Goal: Check status: Check status

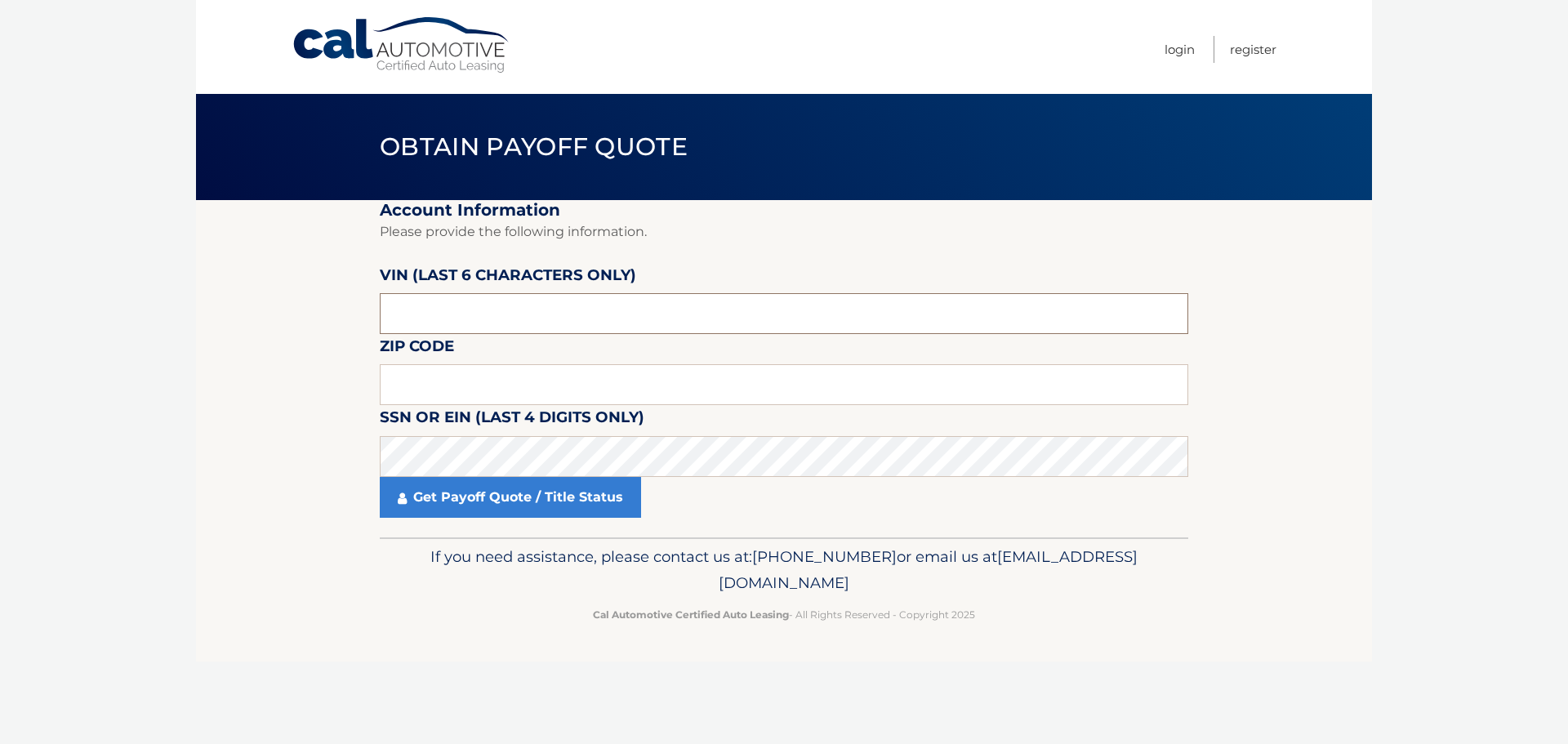
click at [553, 321] on input "text" at bounding box center [783, 314] width 809 height 41
type input "745581"
click at [450, 396] on input "text" at bounding box center [783, 384] width 809 height 41
type input "02375"
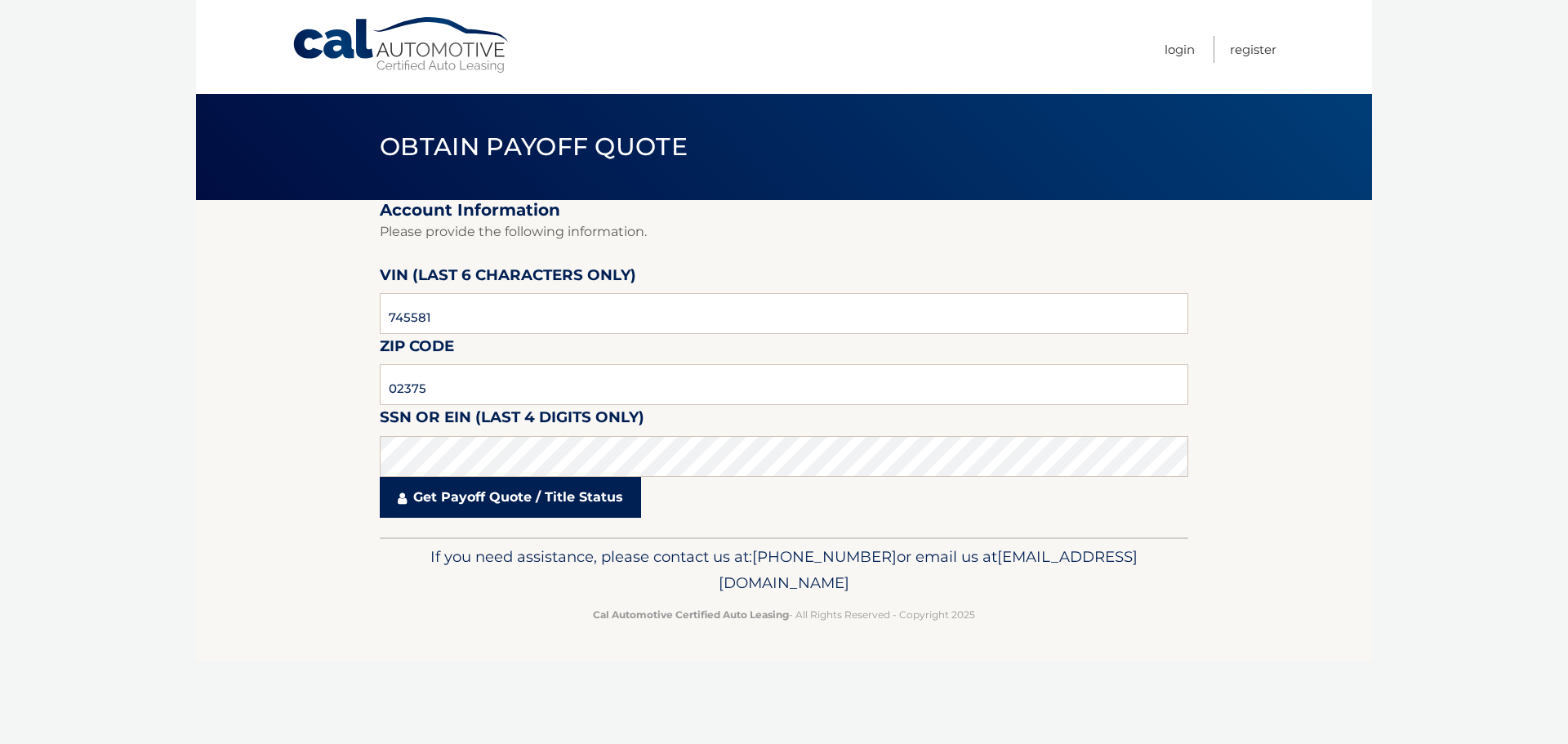
click at [462, 494] on link "Get Payoff Quote / Title Status" at bounding box center [510, 497] width 262 height 41
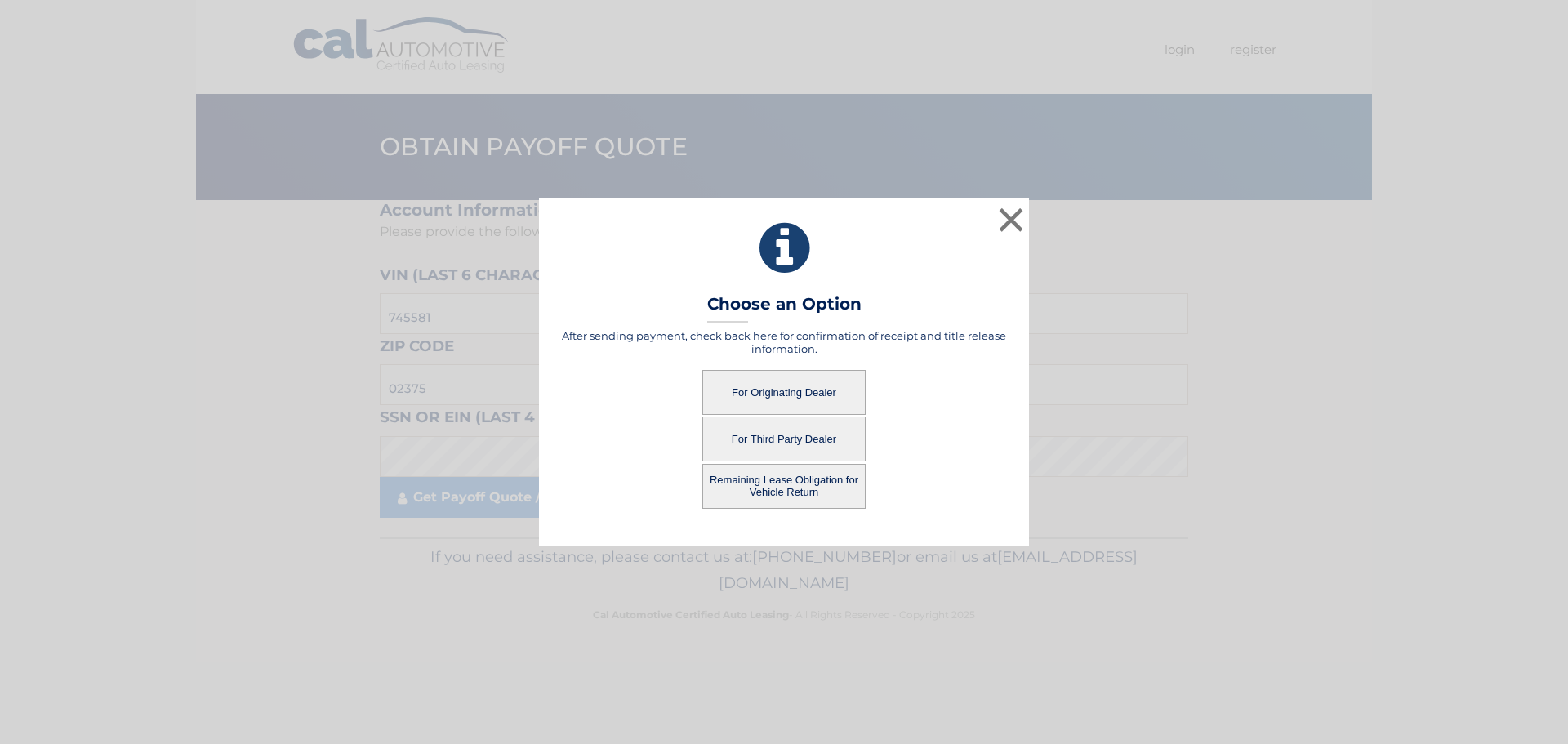
click at [754, 393] on button "For Originating Dealer" at bounding box center [783, 392] width 163 height 45
click at [812, 403] on button "For Originating Dealer" at bounding box center [783, 392] width 163 height 45
click at [776, 394] on button "For Originating Dealer" at bounding box center [783, 392] width 163 height 45
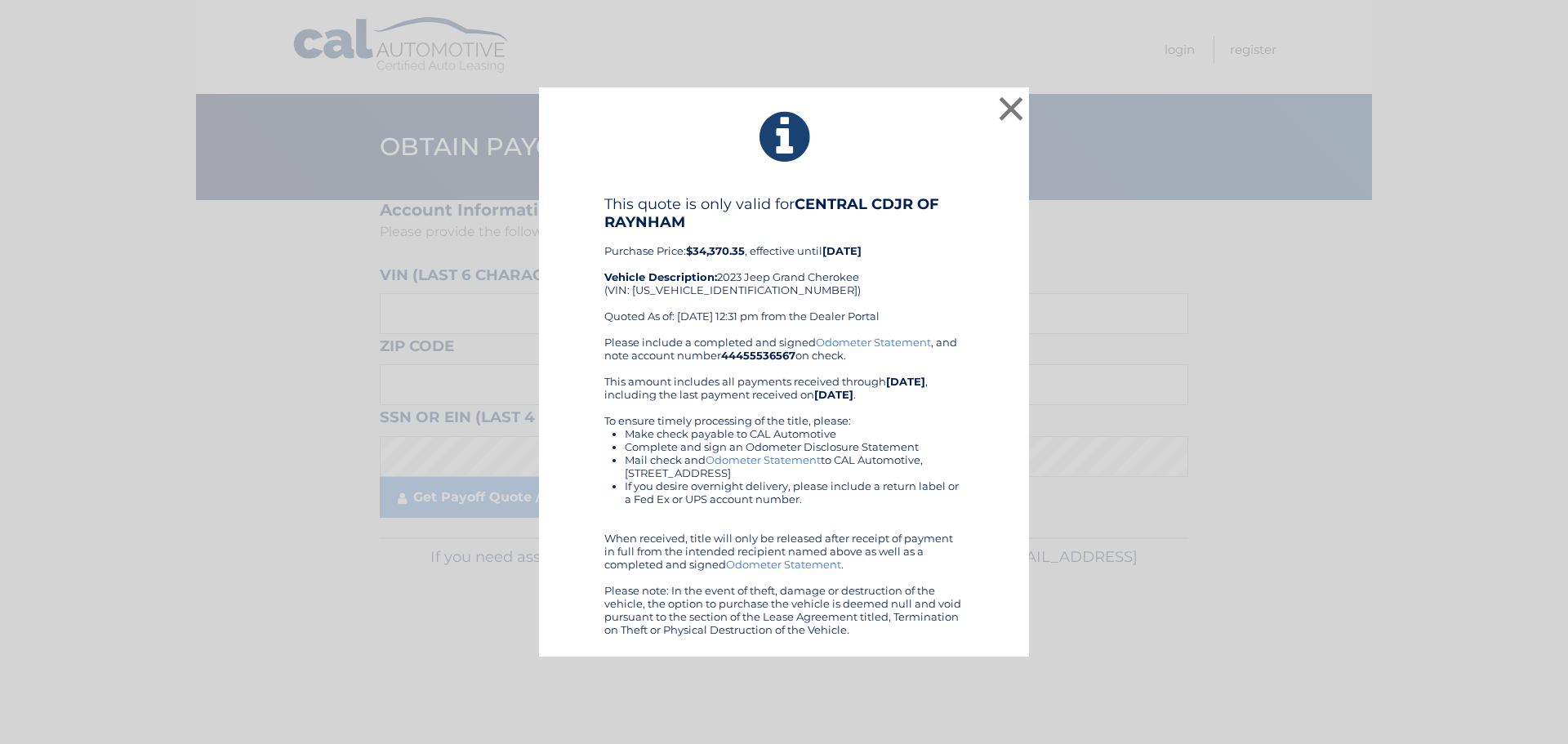
click at [1229, 559] on div "× This quote is only valid for CENTRAL CDJR OF RAYNHAM Purchase Price: $34,370.…" at bounding box center [783, 372] width 1554 height 570
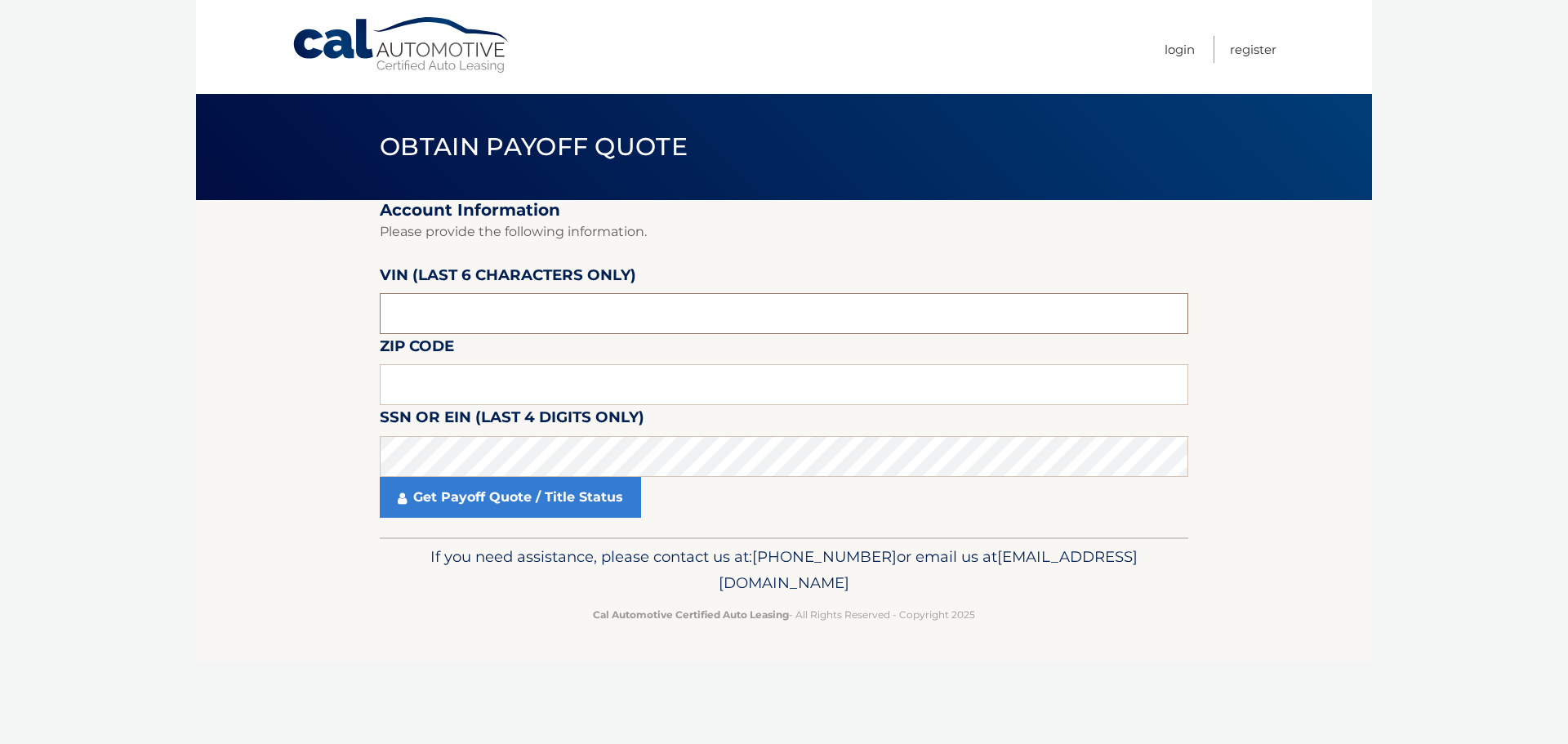
click at [500, 325] on input "text" at bounding box center [783, 314] width 809 height 41
type input "745581"
click at [439, 387] on input "text" at bounding box center [783, 384] width 809 height 41
type input "02375"
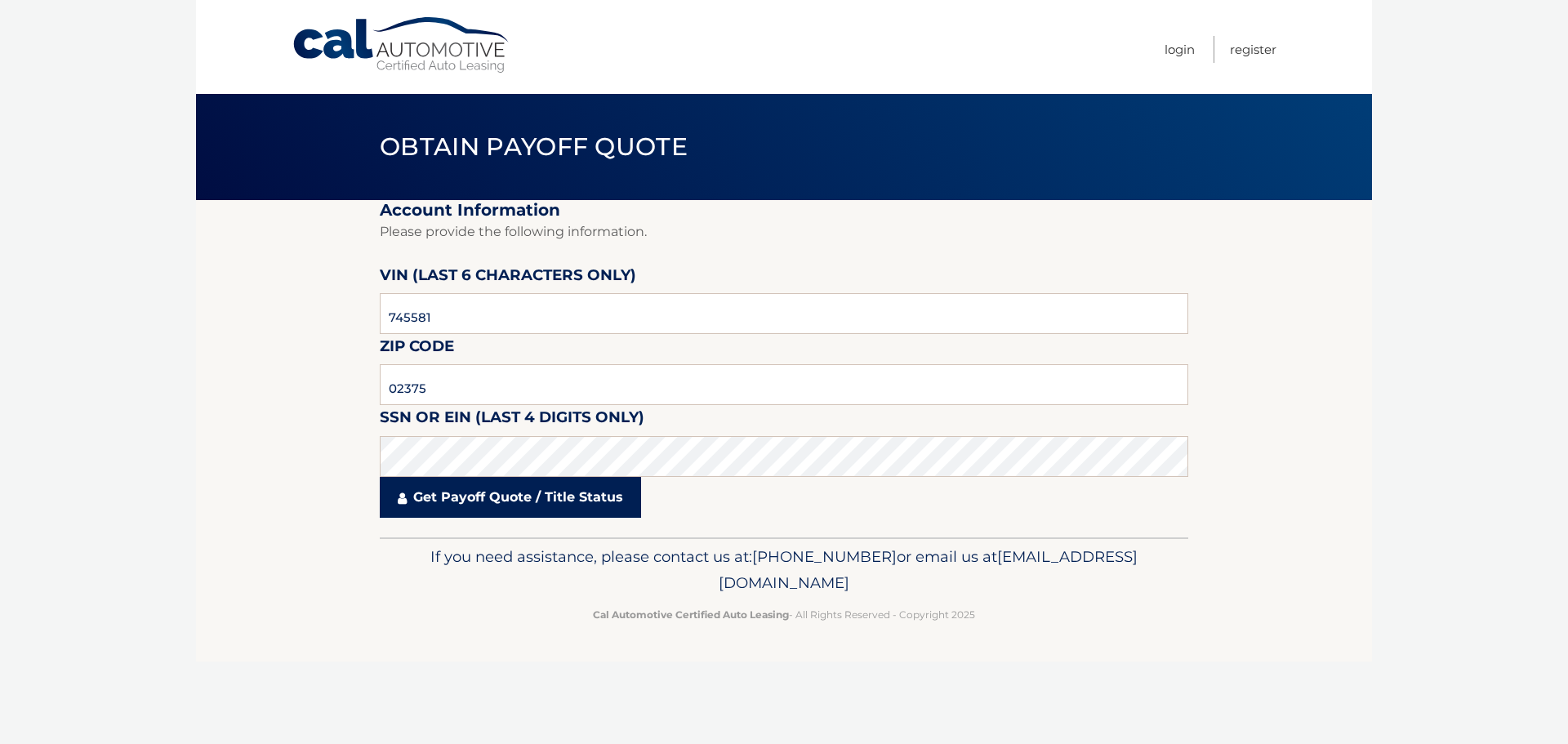
click at [434, 501] on link "Get Payoff Quote / Title Status" at bounding box center [510, 497] width 262 height 41
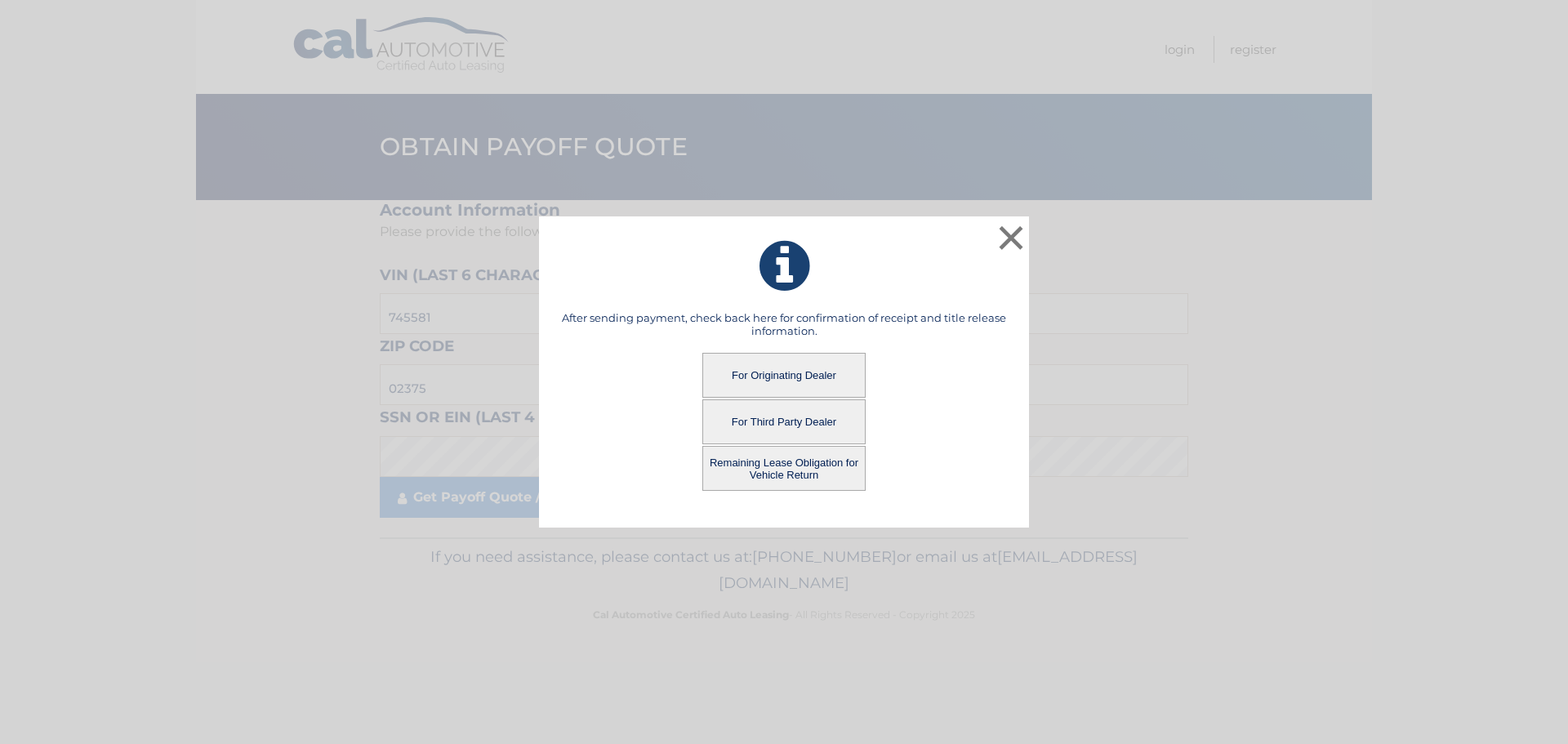
click at [755, 427] on button "For Third Party Dealer" at bounding box center [783, 421] width 163 height 45
click at [799, 418] on button "For Third Party Dealer" at bounding box center [783, 421] width 163 height 45
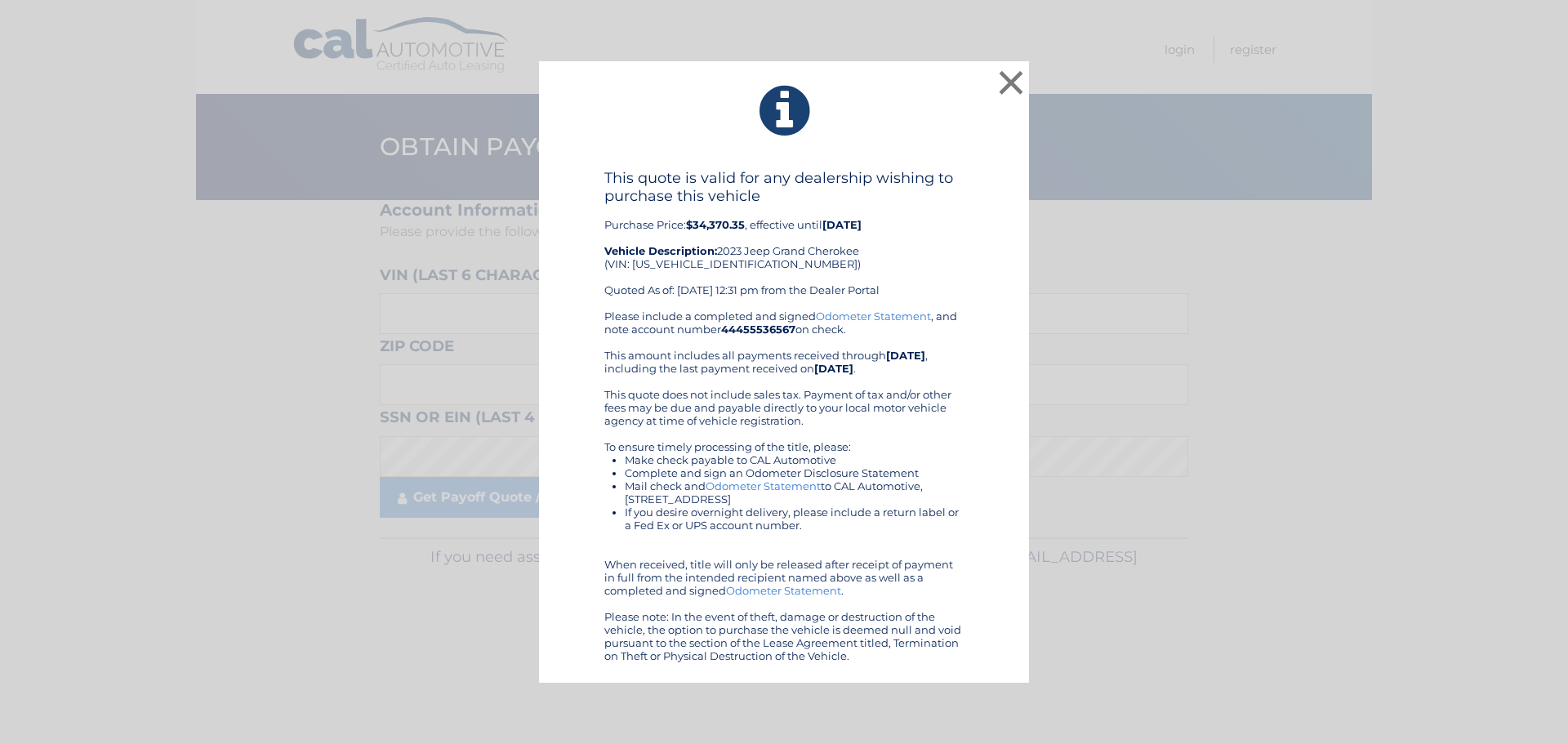
click at [1380, 512] on div "× This quote is valid for any dealership wishing to purchase this vehicle Purch…" at bounding box center [783, 372] width 1554 height 622
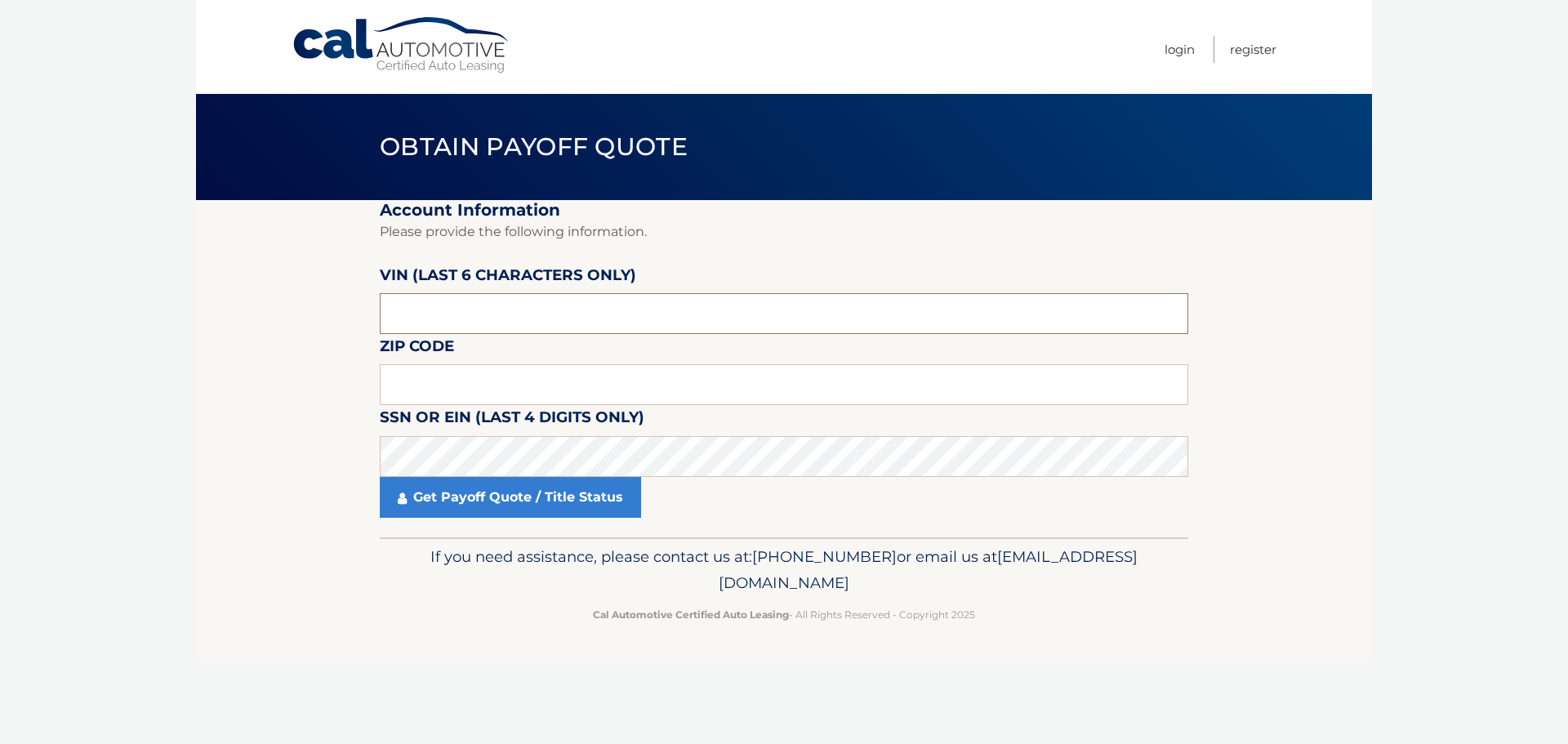
click at [562, 325] on input "text" at bounding box center [783, 314] width 809 height 41
type input "745581"
click at [477, 388] on input "text" at bounding box center [783, 384] width 809 height 41
type input "02375"
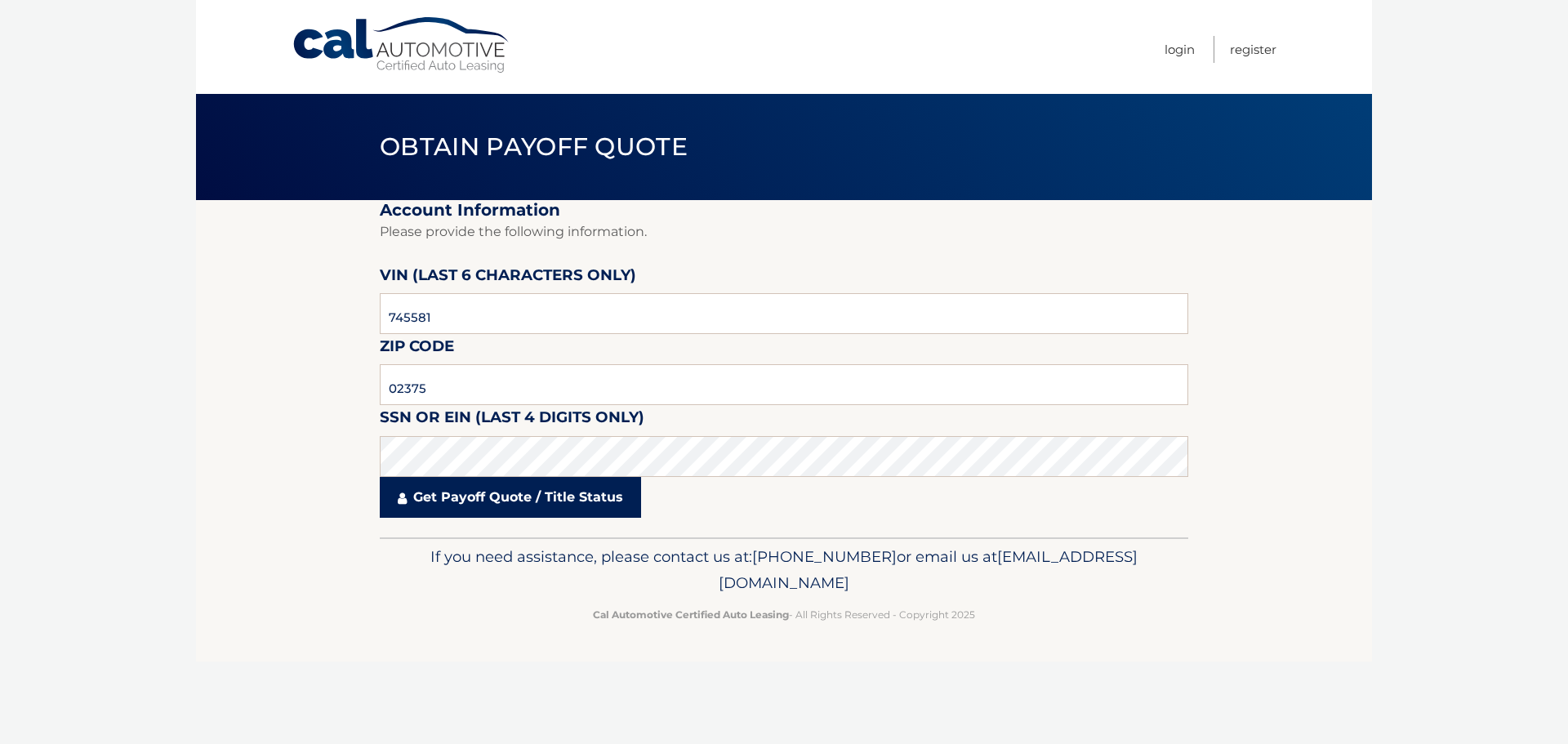
click at [469, 495] on link "Get Payoff Quote / Title Status" at bounding box center [510, 497] width 262 height 41
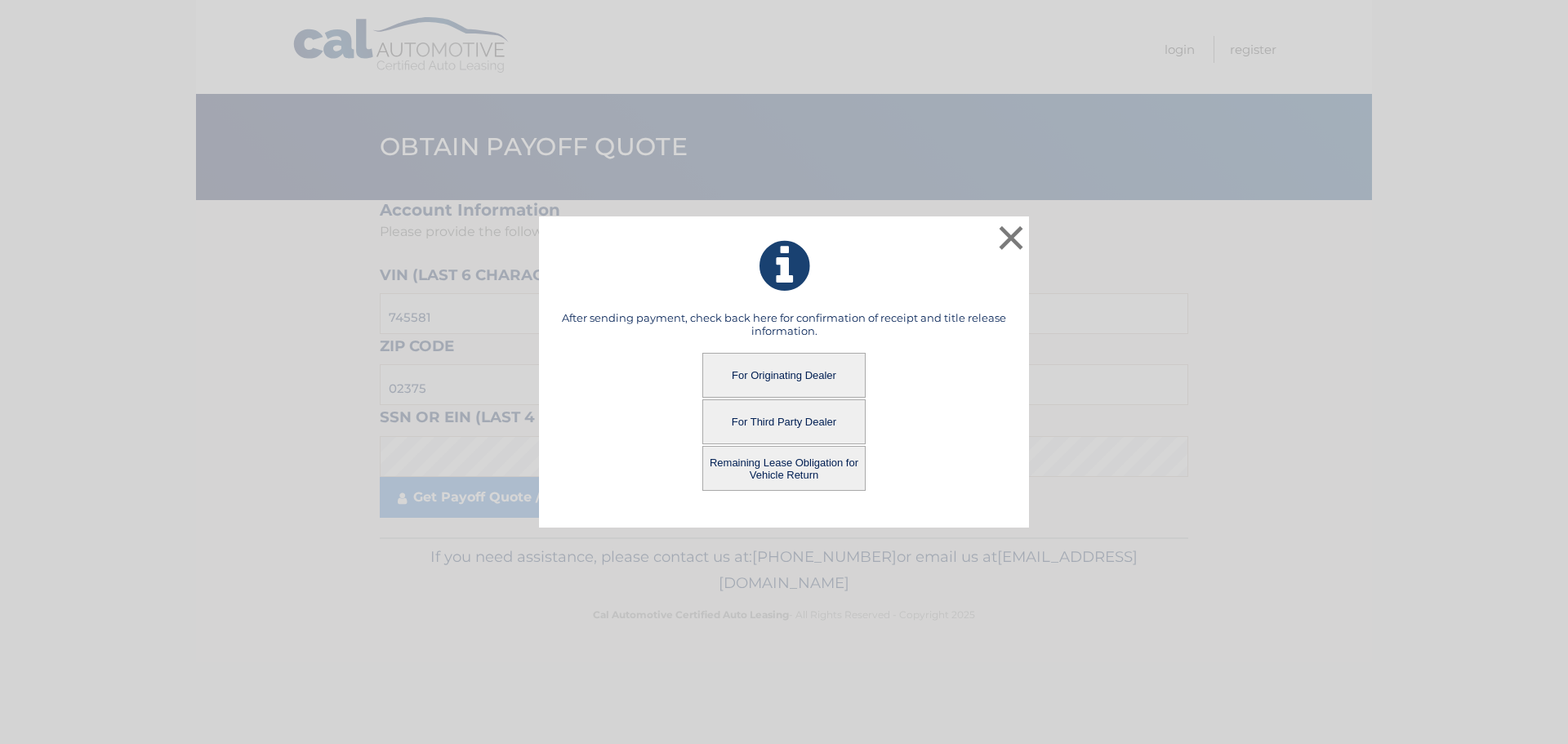
click at [790, 453] on button "Remaining Lease Obligation for Vehicle Return" at bounding box center [783, 468] width 163 height 45
click at [775, 470] on button "Remaining Lease Obligation for Vehicle Return" at bounding box center [783, 468] width 163 height 45
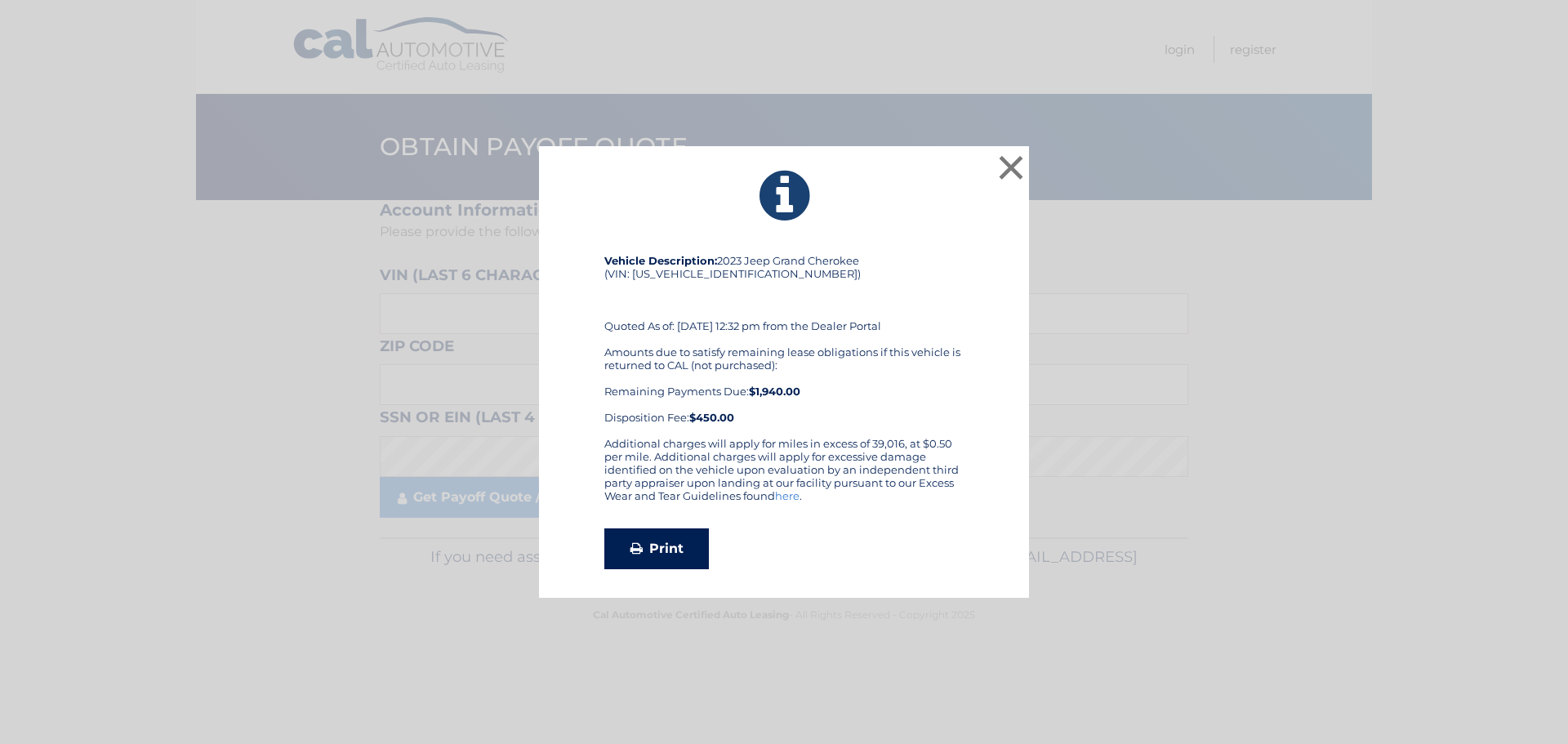
click at [658, 549] on link "Print" at bounding box center [656, 548] width 105 height 41
drag, startPoint x: 748, startPoint y: 276, endPoint x: 724, endPoint y: 276, distance: 24.0
click at [727, 276] on div "Vehicle Description: 2023 Jeep Grand Cherokee (VIN: 1C4RJHAG7P8745581) Quoted A…" at bounding box center [784, 346] width 359 height 183
click at [733, 276] on div "Vehicle Description: 2023 Jeep Grand Cherokee (VIN: 1C4RJHAG7P8745581) Quoted A…" at bounding box center [784, 346] width 359 height 183
drag, startPoint x: 741, startPoint y: 277, endPoint x: 630, endPoint y: 274, distance: 111.0
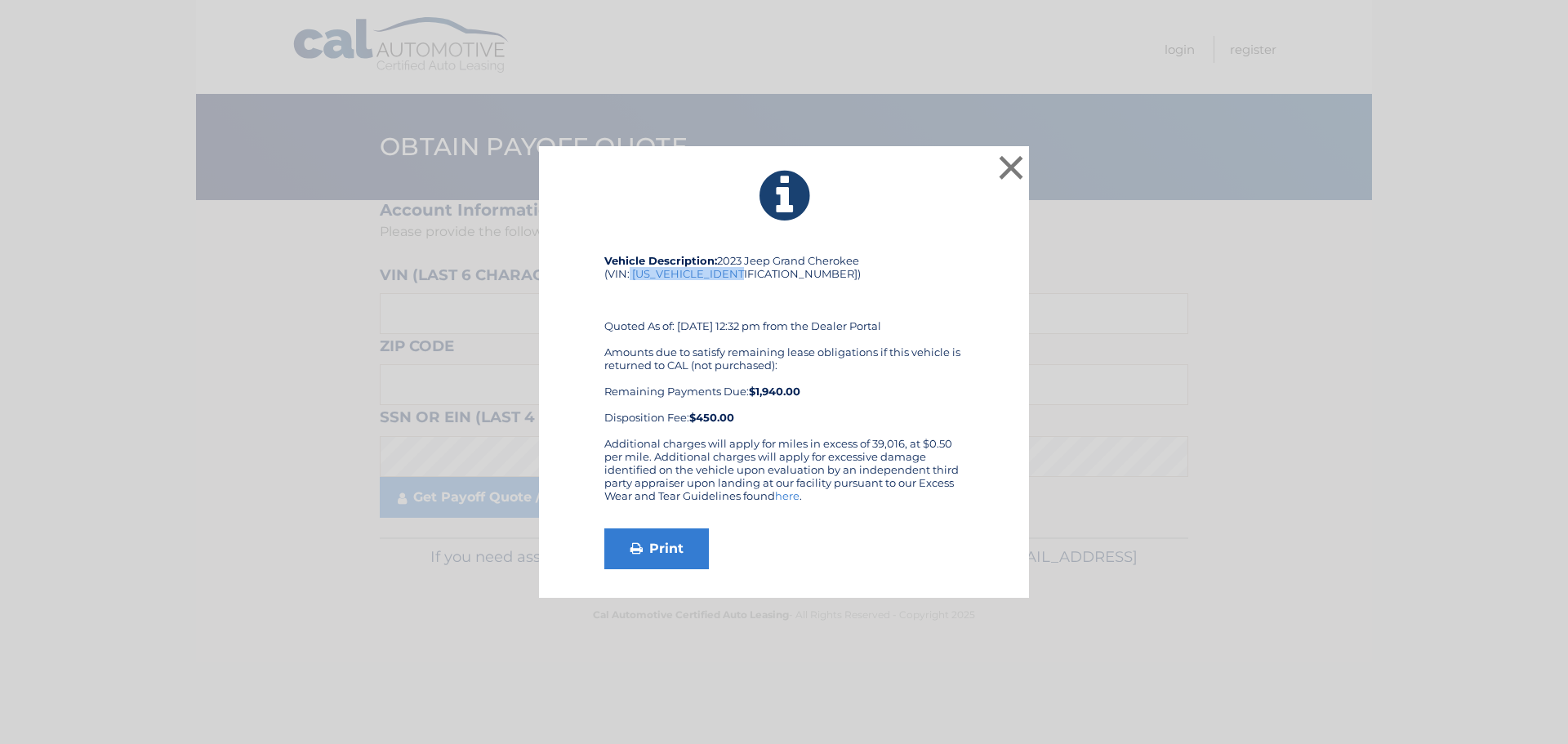
click at [630, 274] on div "Vehicle Description: 2023 Jeep Grand Cherokee (VIN: 1C4RJHAG7P8745581) Quoted A…" at bounding box center [784, 346] width 359 height 183
copy div "1C4RJHAG7P8745581"
